Goal: Check status: Check status

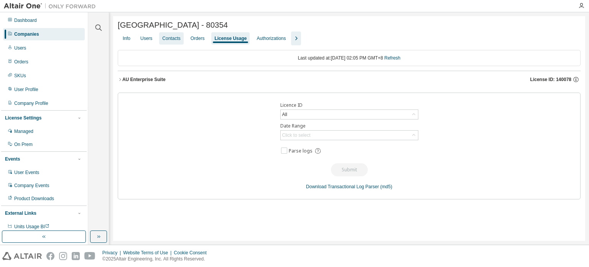
click at [165, 39] on div "Contacts" at bounding box center [171, 38] width 18 height 6
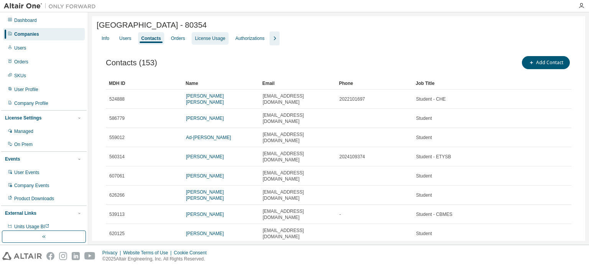
click at [211, 41] on div "License Usage" at bounding box center [210, 38] width 30 height 6
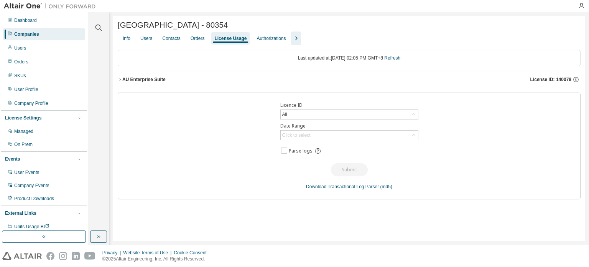
click at [127, 83] on div "AU Enterprise Suite License ID: 140078" at bounding box center [351, 79] width 459 height 7
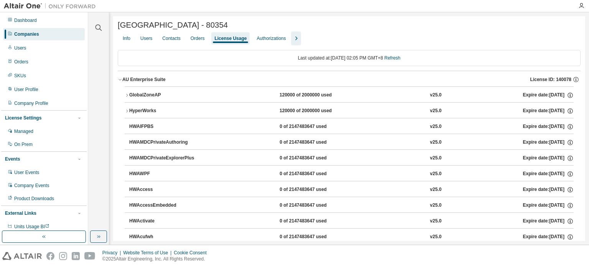
click at [125, 112] on icon "button" at bounding box center [127, 111] width 5 height 5
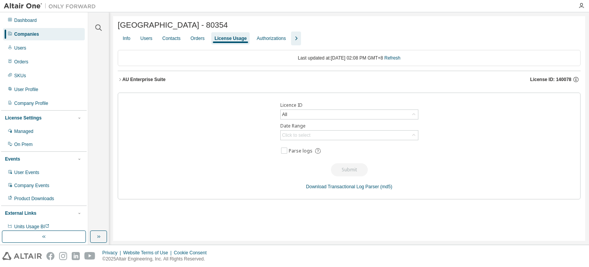
click at [118, 81] on icon "button" at bounding box center [120, 79] width 5 height 5
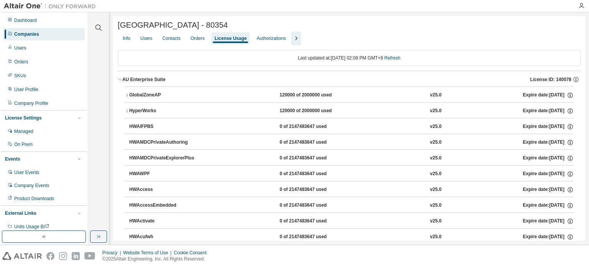
click at [125, 97] on icon "button" at bounding box center [127, 95] width 5 height 5
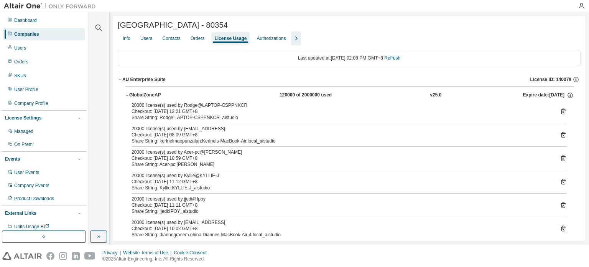
click at [125, 97] on icon "button" at bounding box center [127, 95] width 5 height 5
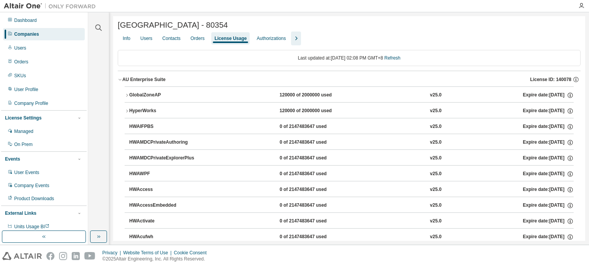
click at [126, 109] on button "HyperWorks 120000 of 2000000 used v25.0 Expire date: 2025-12-29" at bounding box center [349, 110] width 449 height 17
